Goal: Task Accomplishment & Management: Use online tool/utility

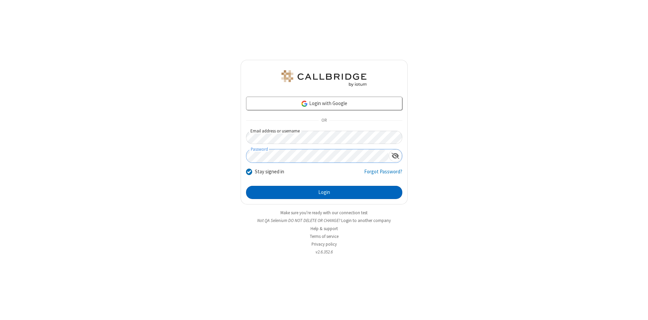
click at [324, 192] on button "Login" at bounding box center [324, 193] width 156 height 14
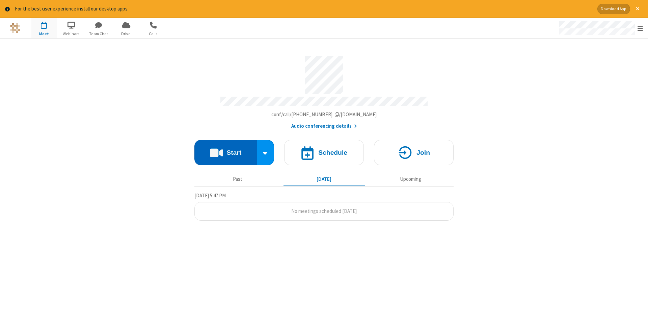
click at [226, 150] on button "Start" at bounding box center [226, 152] width 62 height 25
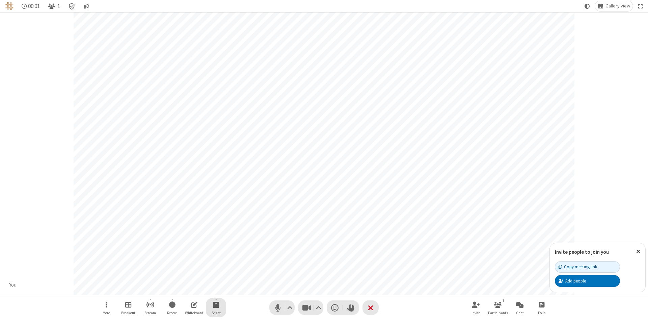
click at [216, 304] on span "Start sharing" at bounding box center [216, 304] width 6 height 8
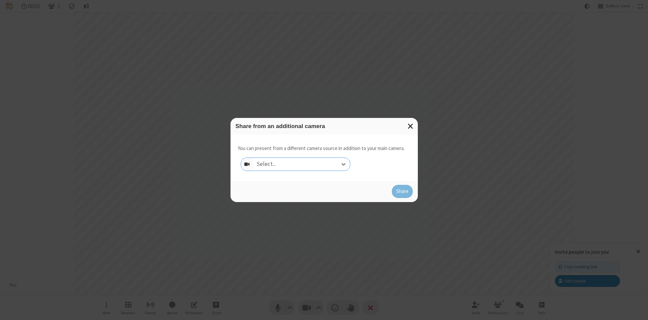
click at [302, 164] on div "Select..." at bounding box center [301, 164] width 97 height 13
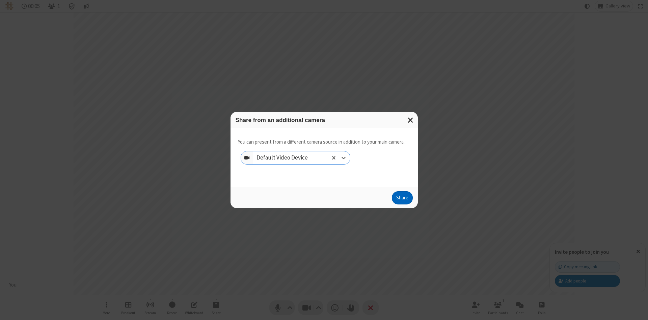
click at [402, 199] on button "Share" at bounding box center [402, 198] width 21 height 14
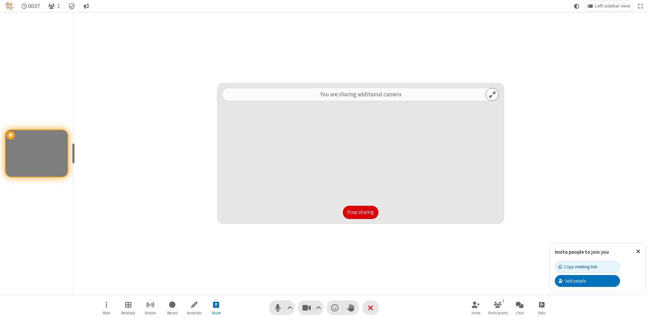
click at [361, 212] on button "Stop sharing" at bounding box center [360, 213] width 35 height 14
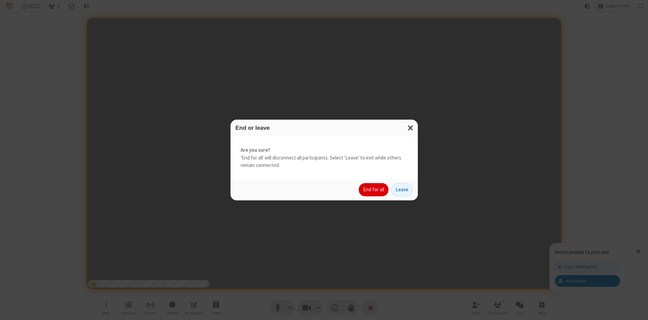
click at [374, 189] on button "End for all" at bounding box center [374, 190] width 30 height 14
